Goal: Task Accomplishment & Management: Use online tool/utility

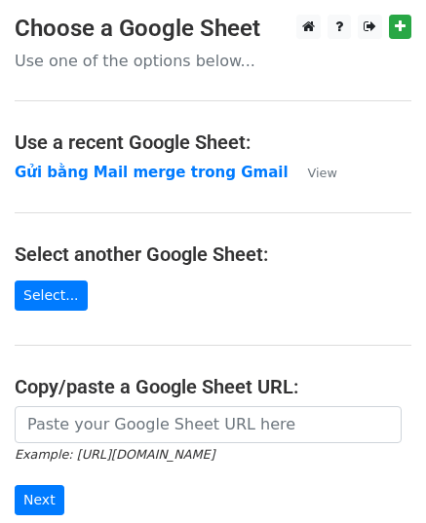
scroll to position [247, 0]
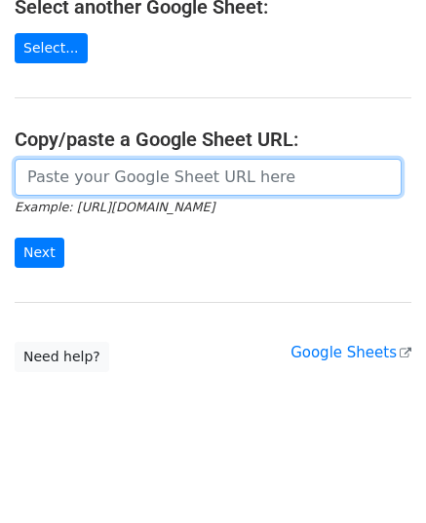
click at [140, 178] on input "url" at bounding box center [208, 177] width 387 height 37
paste input "https://docs.google.com/spreadsheets/d/1cjVd6gRPH9KNXuA38ONzmLVpR97er3TsyXYcOIG…"
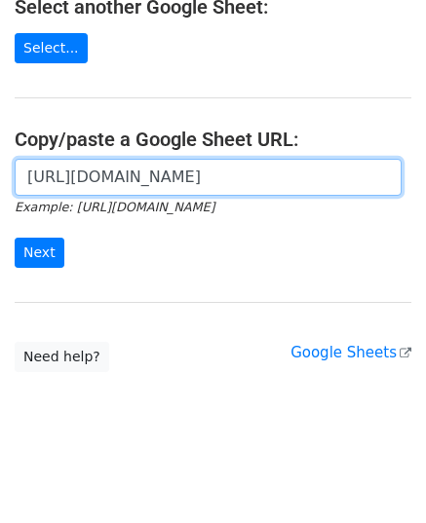
scroll to position [0, 572]
type input "https://docs.google.com/spreadsheets/d/1cjVd6gRPH9KNXuA38ONzmLVpR97er3TsyXYcOIG…"
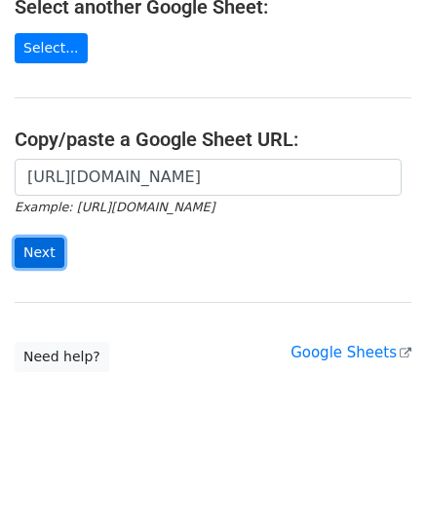
click at [37, 246] on input "Next" at bounding box center [40, 253] width 50 height 30
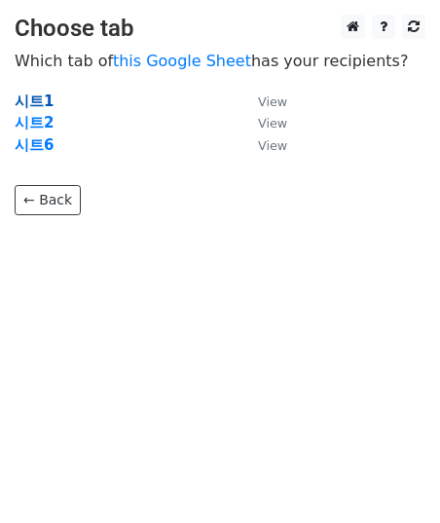
click at [45, 99] on strong "시트1" at bounding box center [34, 102] width 39 height 18
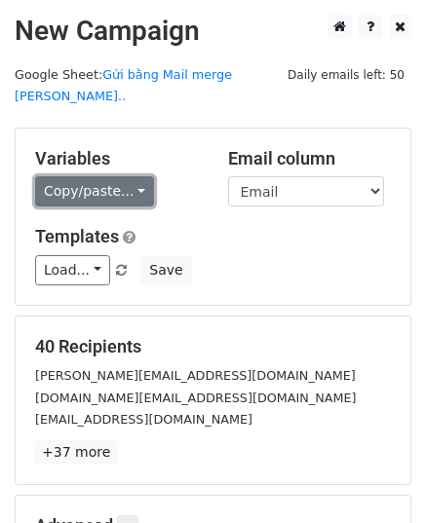
click at [125, 176] on link "Copy/paste..." at bounding box center [94, 191] width 119 height 30
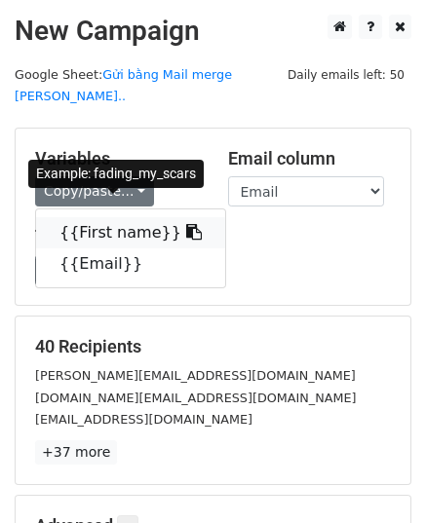
click at [125, 217] on link "{{First name}}" at bounding box center [130, 232] width 189 height 31
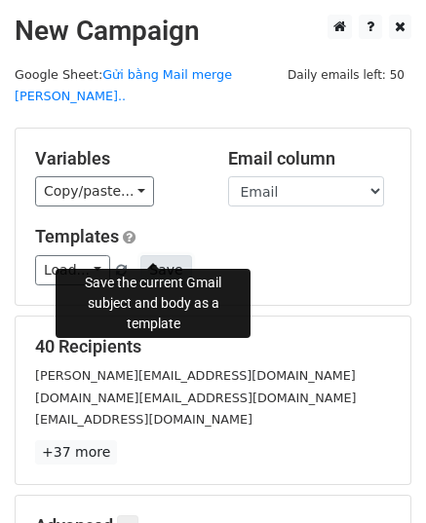
click at [162, 255] on button "Save" at bounding box center [165, 270] width 51 height 30
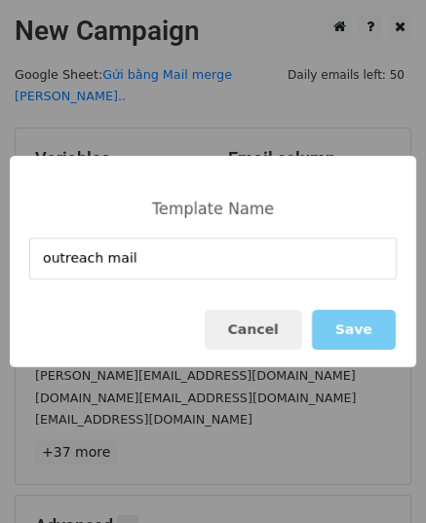
type input "outreach mail"
click at [351, 321] on button "Save" at bounding box center [354, 330] width 84 height 40
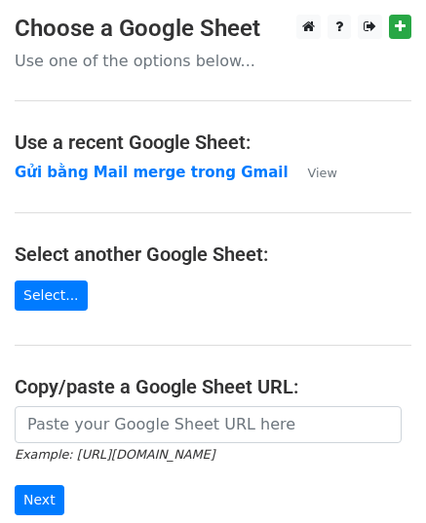
scroll to position [247, 0]
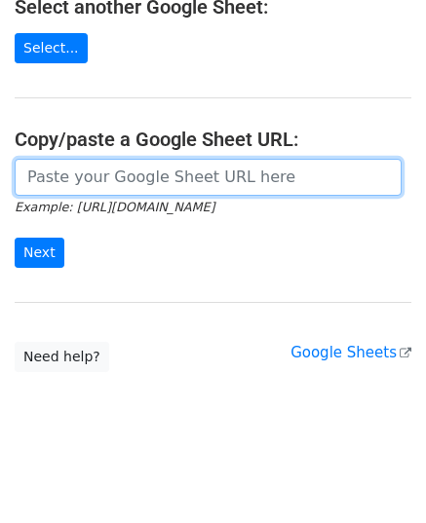
click at [169, 184] on input "url" at bounding box center [208, 177] width 387 height 37
paste input "https://docs.google.com/spreadsheets/d/1cjVd6gRPH9KNXuA38ONzmLVpR97er3TsyXYcOIG…"
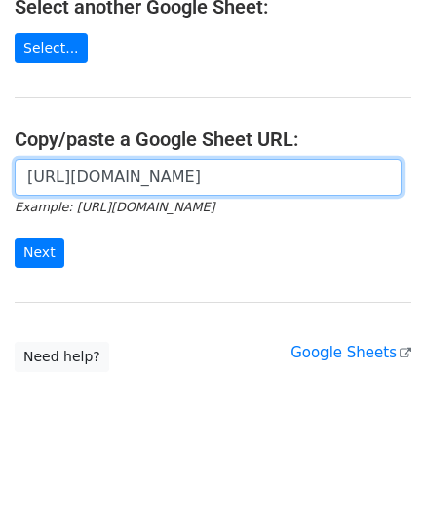
scroll to position [0, 588]
type input "https://docs.google.com/spreadsheets/d/1cjVd6gRPH9KNXuA38ONzmLVpR97er3TsyXYcOIG…"
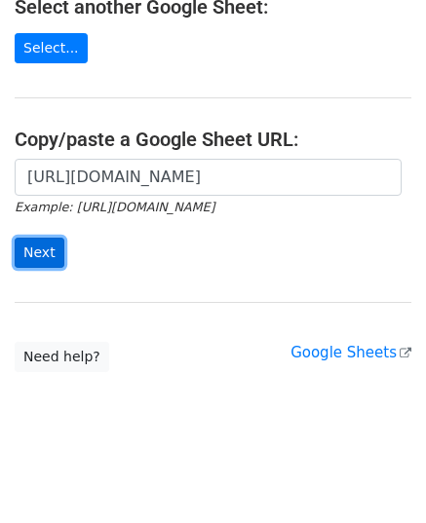
click at [37, 248] on input "Next" at bounding box center [40, 253] width 50 height 30
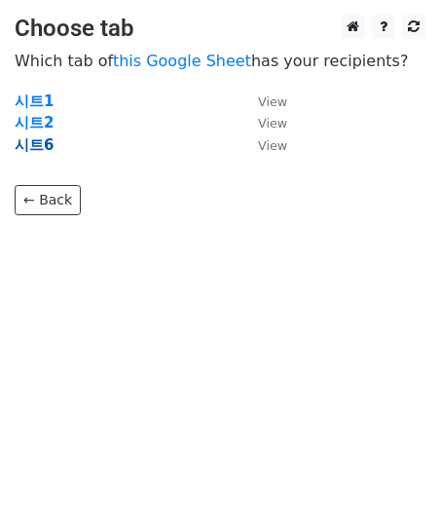
click at [27, 136] on strong "시트6" at bounding box center [34, 145] width 39 height 18
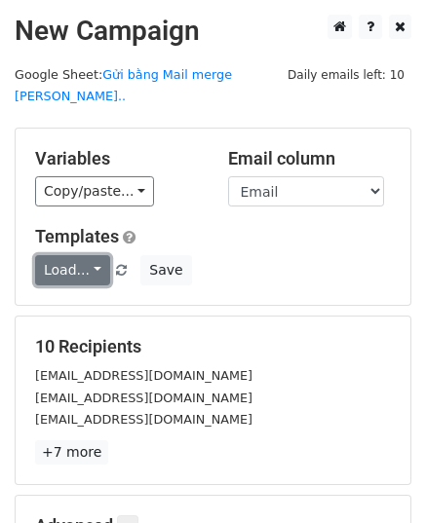
click at [93, 255] on link "Load..." at bounding box center [72, 270] width 75 height 30
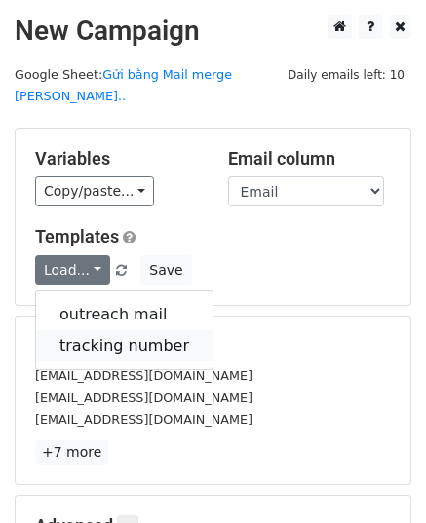
click at [109, 330] on link "tracking number" at bounding box center [124, 345] width 176 height 31
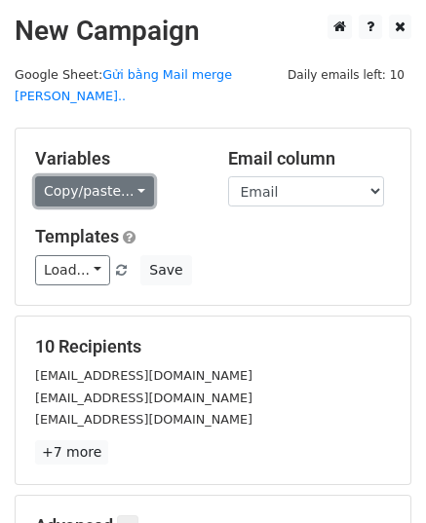
click at [89, 176] on link "Copy/paste..." at bounding box center [94, 191] width 119 height 30
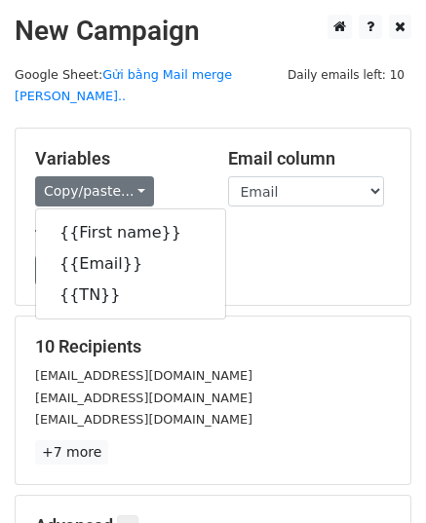
click at [142, 176] on div "Copy/paste... {{First name}} {{Email}} {{TN}}" at bounding box center [117, 191] width 164 height 30
